Goal: Transaction & Acquisition: Purchase product/service

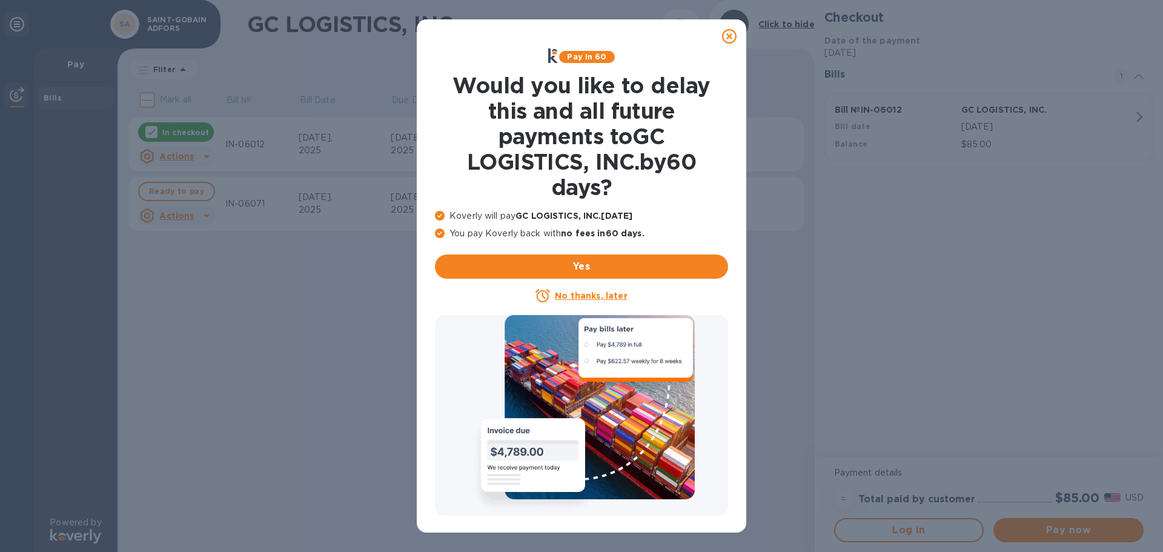
click at [731, 42] on icon at bounding box center [729, 36] width 15 height 15
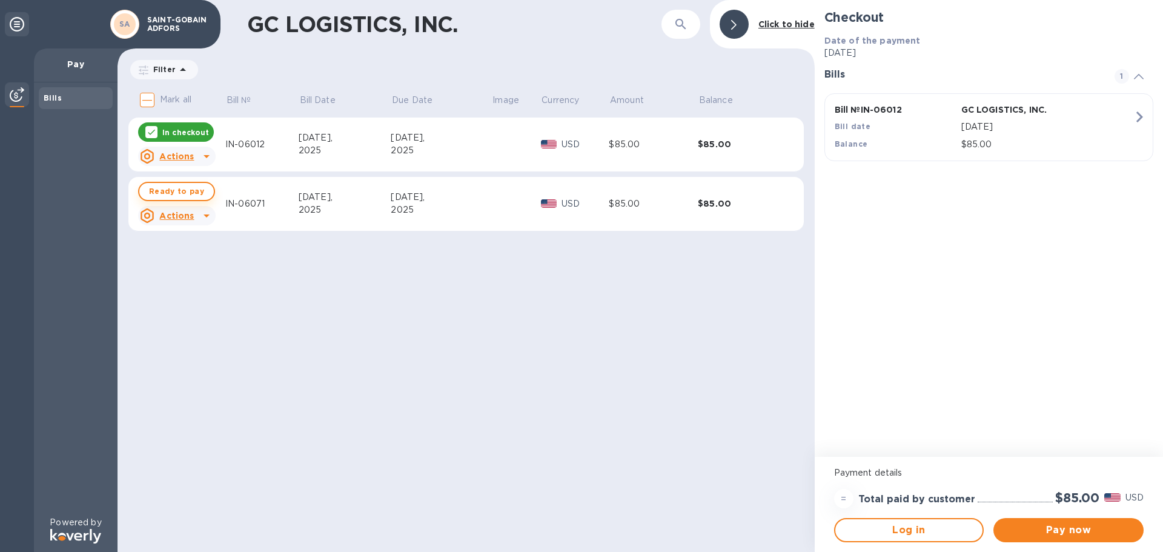
click at [187, 190] on span "Ready to pay" at bounding box center [176, 191] width 55 height 15
checkbox input "true"
click at [1053, 521] on button "Pay now" at bounding box center [1068, 530] width 150 height 24
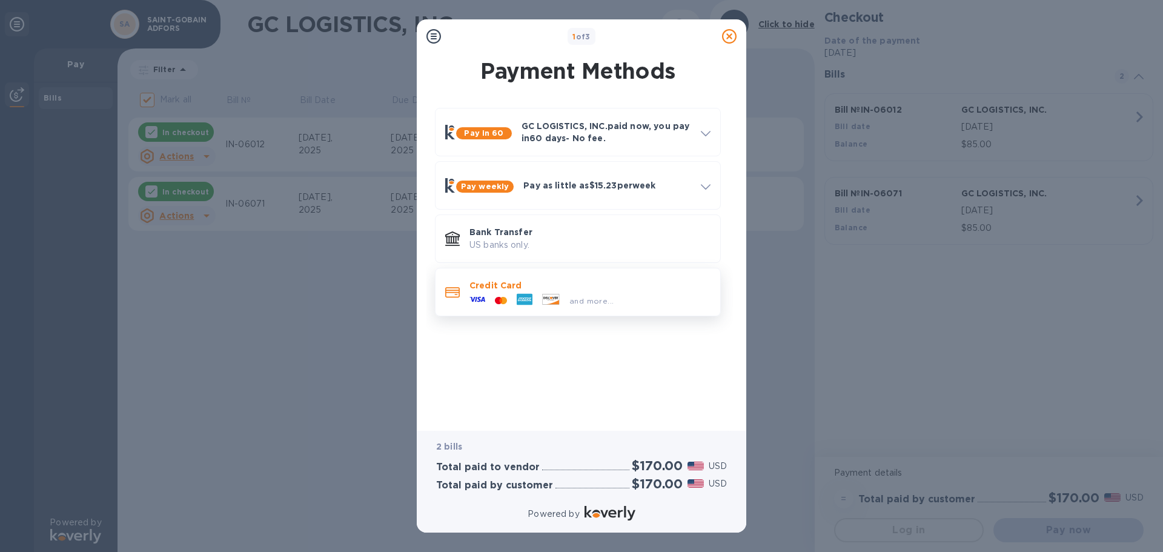
click at [556, 285] on p "Credit Card" at bounding box center [589, 285] width 241 height 12
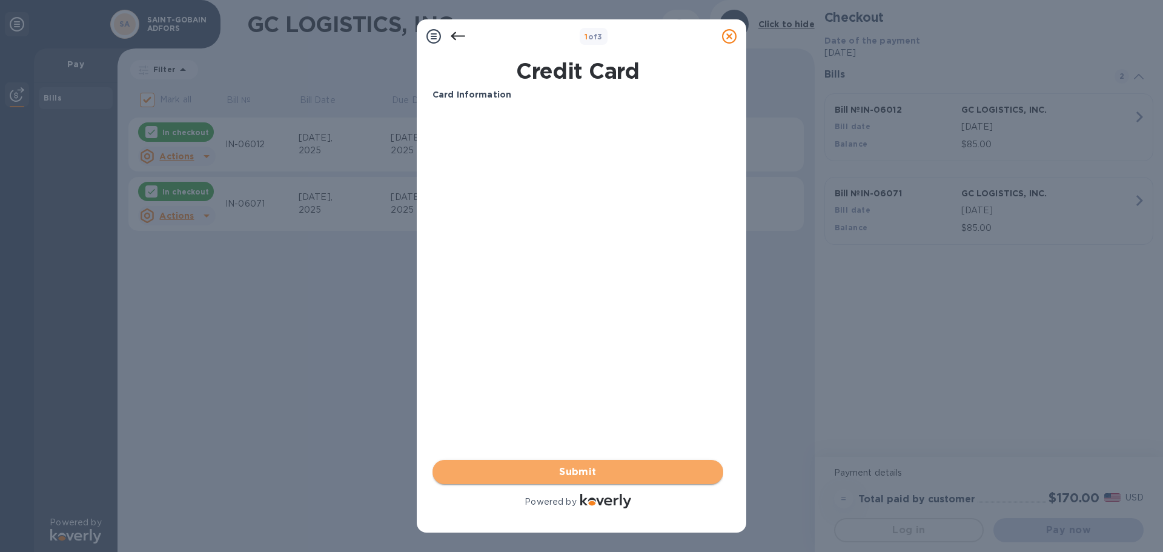
click at [567, 470] on span "Submit" at bounding box center [577, 472] width 271 height 15
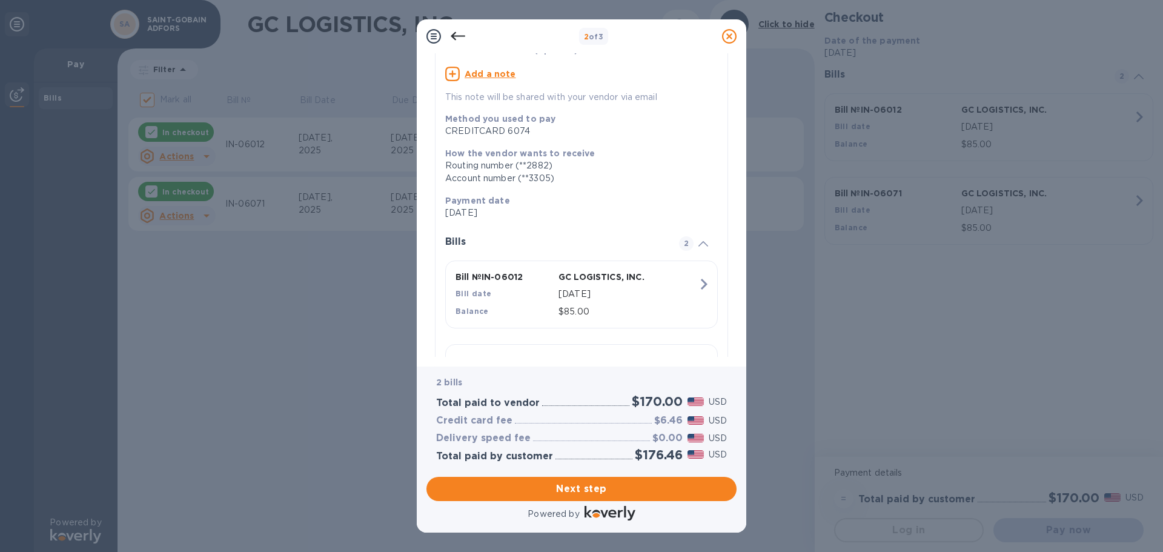
scroll to position [182, 0]
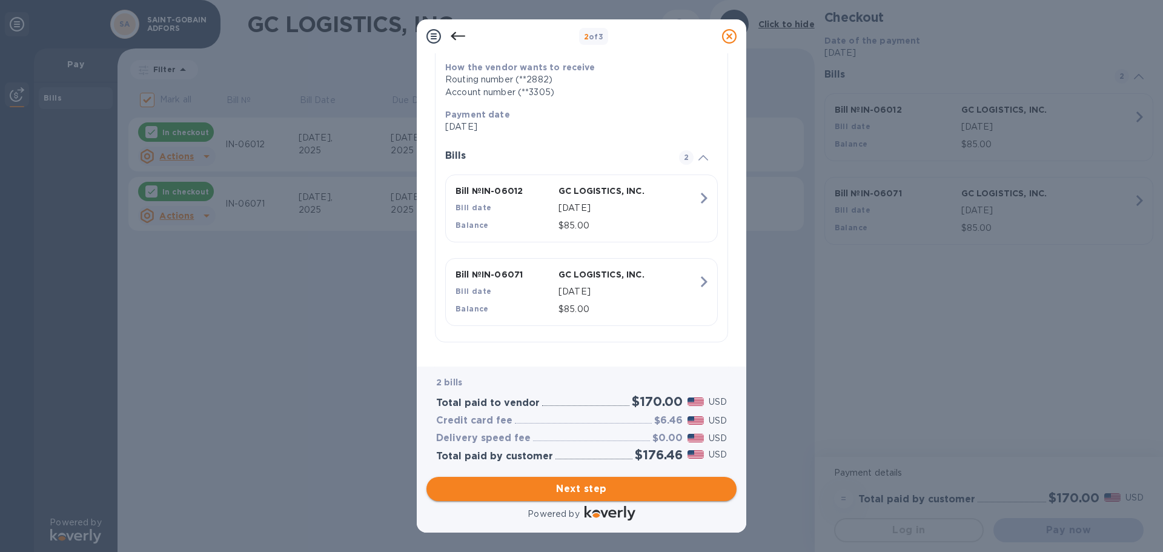
click at [612, 494] on span "Next step" at bounding box center [581, 488] width 291 height 15
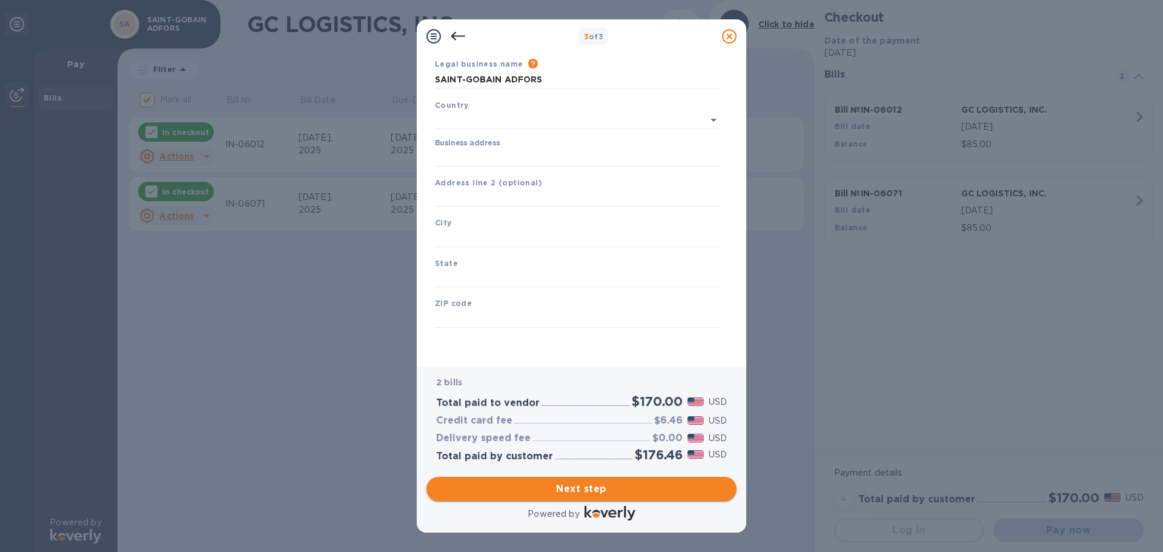
type input "[GEOGRAPHIC_DATA]"
click at [503, 156] on input "Business address" at bounding box center [578, 157] width 286 height 18
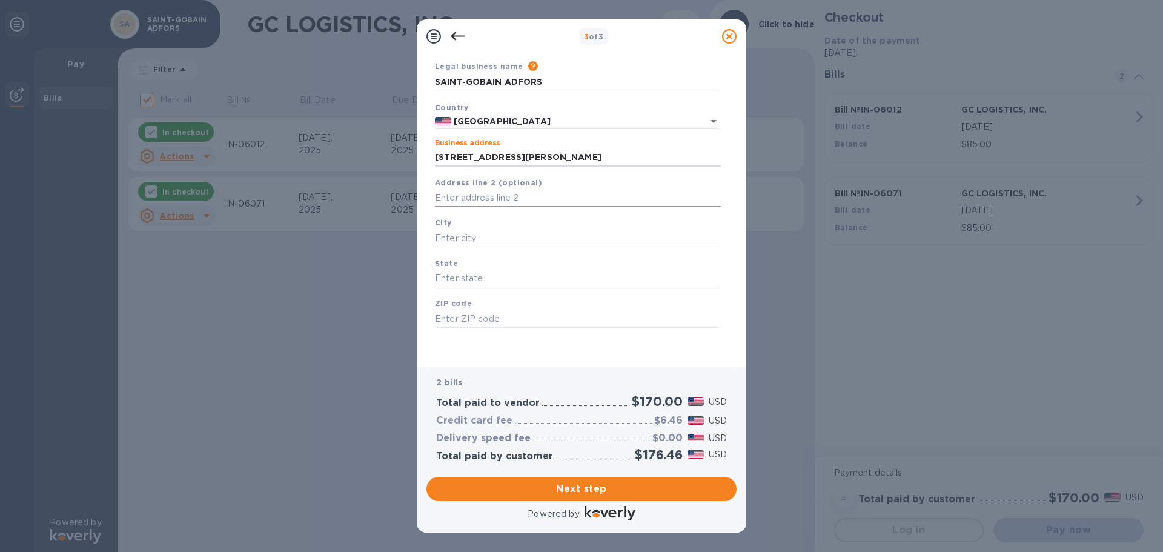
click at [481, 199] on input "text" at bounding box center [578, 198] width 286 height 18
click at [603, 154] on input "[STREET_ADDRESS][PERSON_NAME]" at bounding box center [578, 157] width 286 height 18
click at [526, 200] on input "text" at bounding box center [578, 198] width 286 height 18
click at [605, 159] on input "[STREET_ADDRESS][PERSON_NAME]" at bounding box center [578, 157] width 286 height 18
type input "[STREET_ADDRESS][PERSON_NAME]"
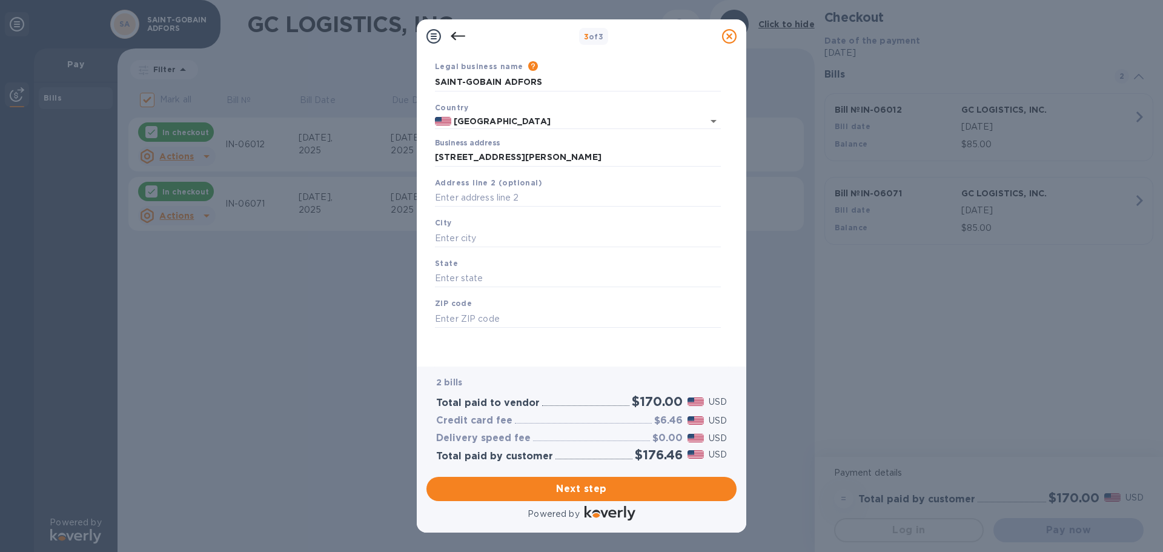
type input "Buffalo"
type input "NY"
type input "14228"
click at [590, 488] on span "Next step" at bounding box center [581, 488] width 291 height 15
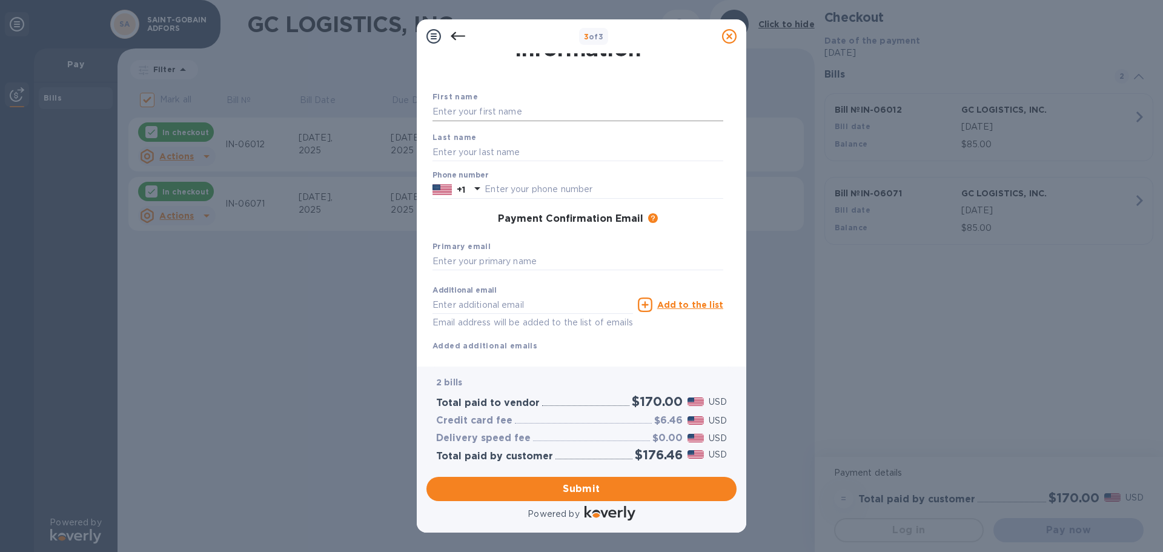
click at [489, 115] on input "text" at bounding box center [577, 112] width 291 height 18
type input "[PERSON_NAME]"
type input "Mozg"
click at [519, 191] on input "text" at bounding box center [604, 189] width 239 height 18
type input "7164254767"
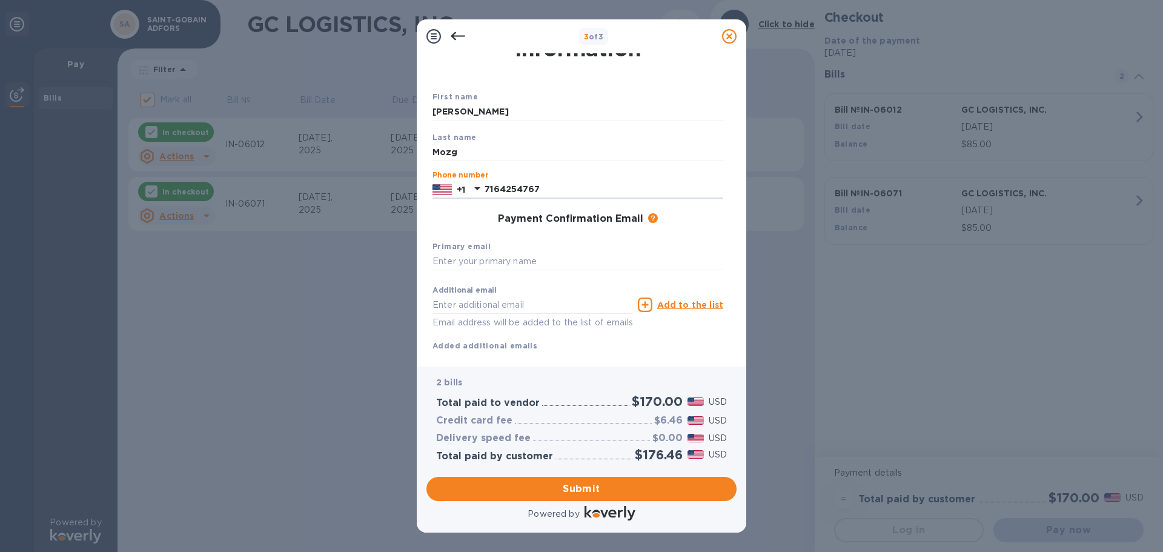
drag, startPoint x: 527, startPoint y: 260, endPoint x: 528, endPoint y: 274, distance: 13.3
click at [527, 260] on input "text" at bounding box center [577, 262] width 291 height 18
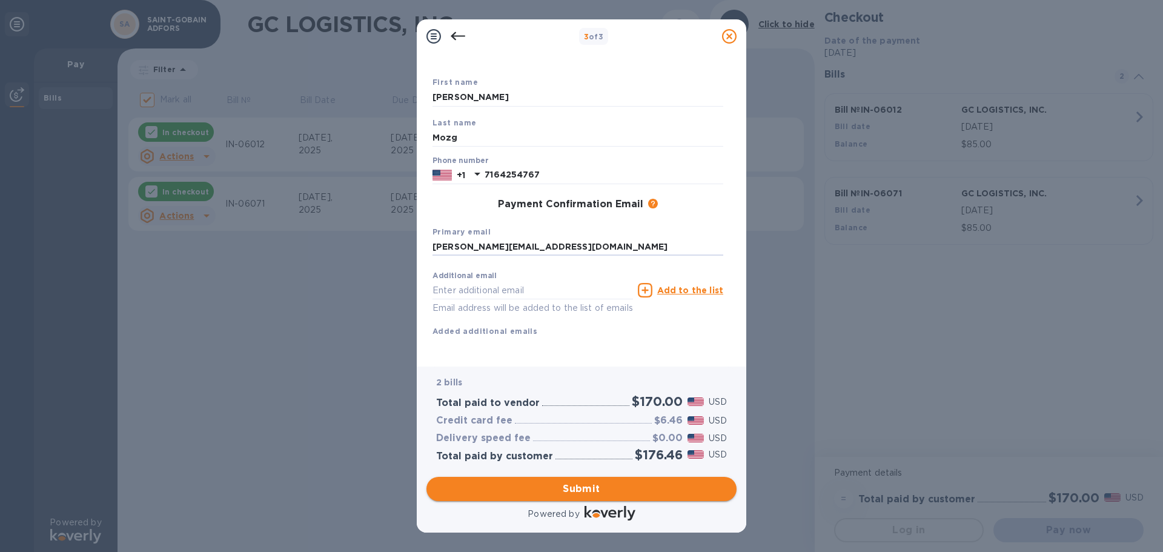
type input "[PERSON_NAME][EMAIL_ADDRESS][DOMAIN_NAME]"
click at [587, 485] on span "Submit" at bounding box center [581, 488] width 291 height 15
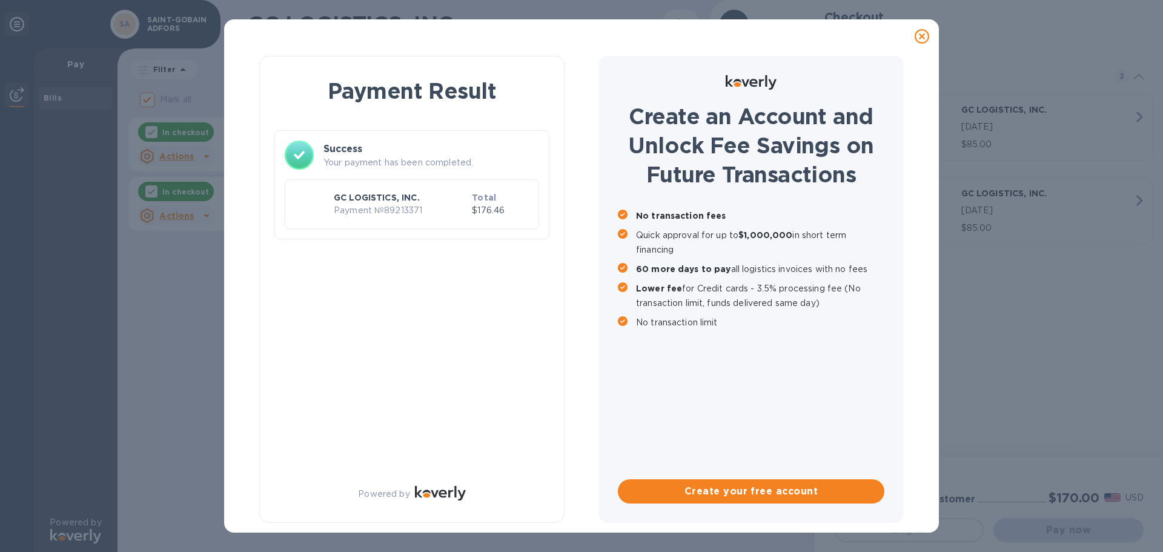
checkbox input "false"
